Goal: Information Seeking & Learning: Learn about a topic

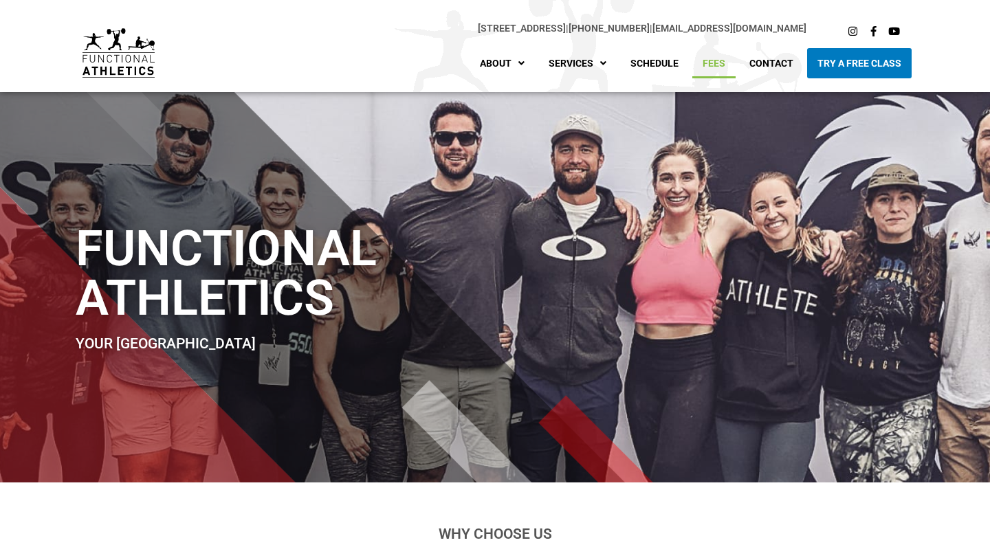
click at [717, 60] on link "Fees" at bounding box center [713, 63] width 43 height 30
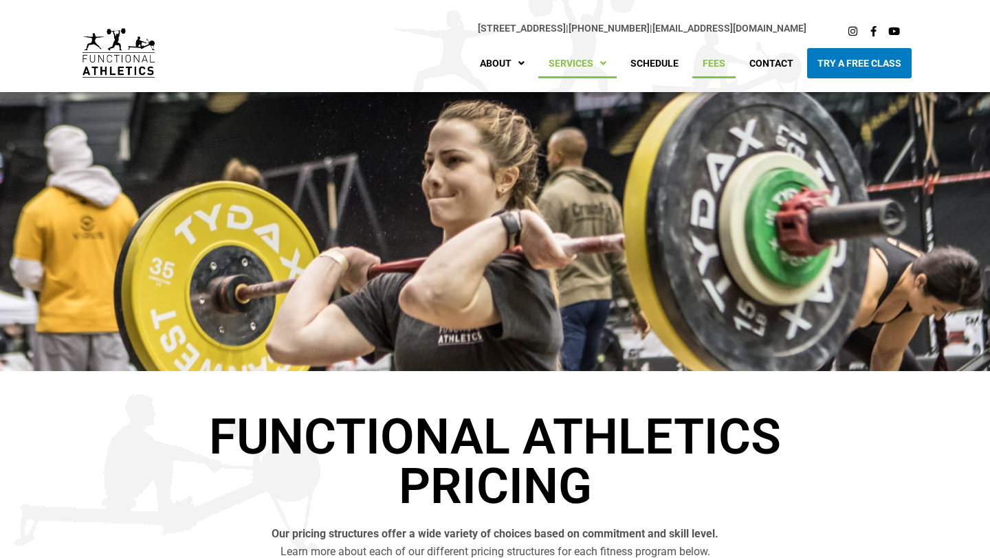
click at [588, 64] on link "Services" at bounding box center [577, 63] width 78 height 30
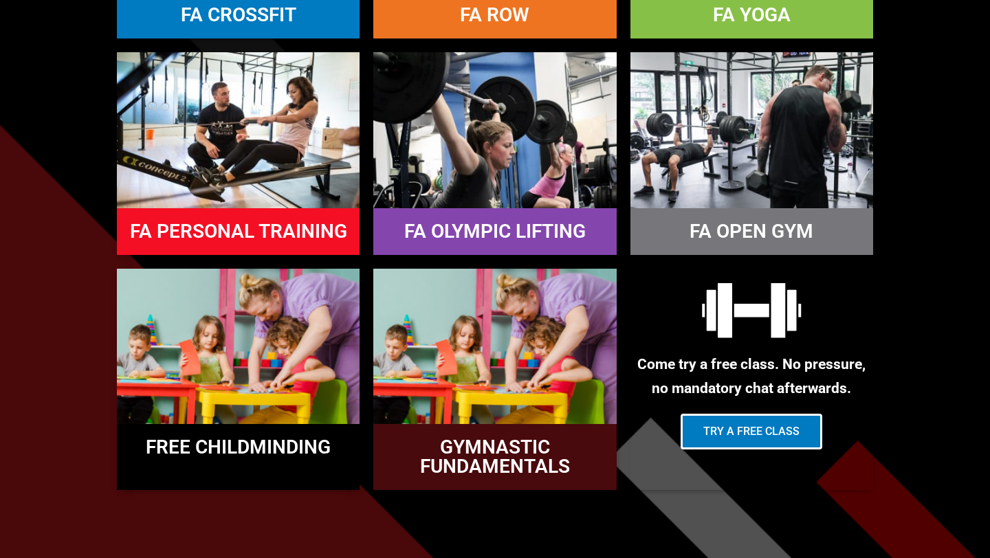
scroll to position [991, 0]
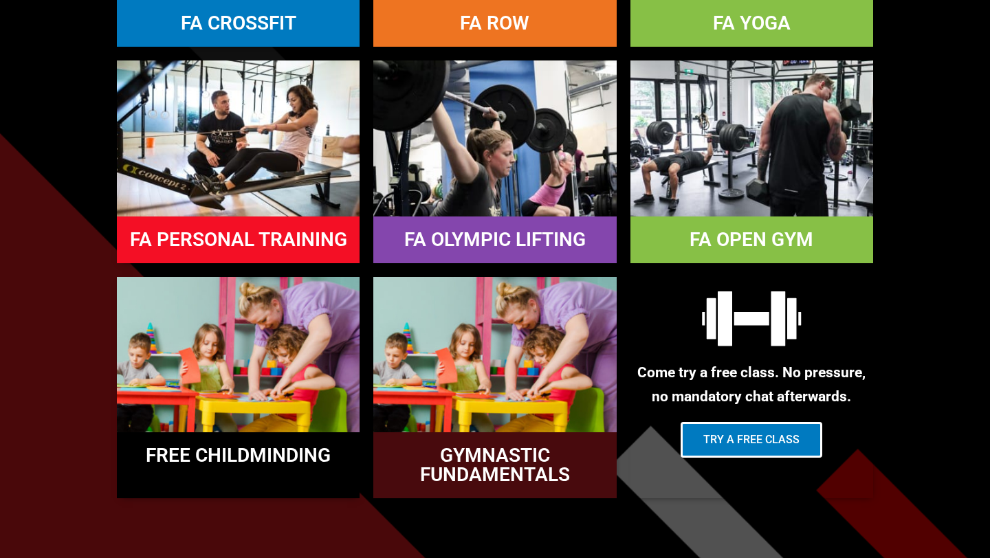
click at [723, 133] on img at bounding box center [751, 137] width 243 height 155
